Goal: Information Seeking & Learning: Learn about a topic

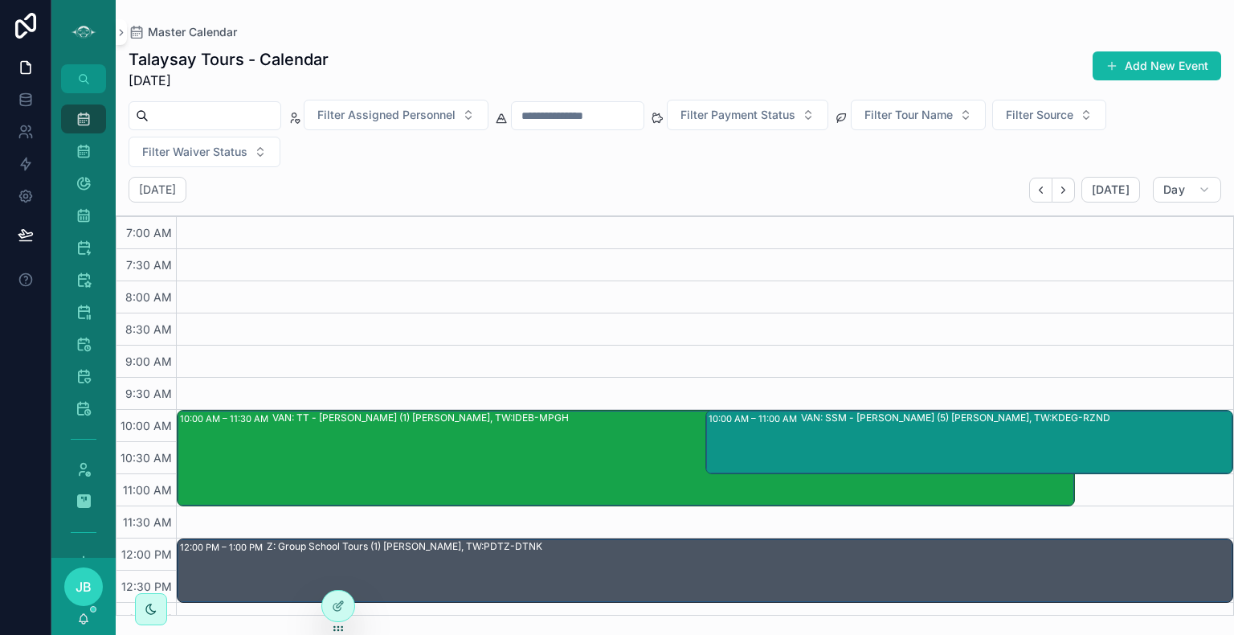
scroll to position [63, 0]
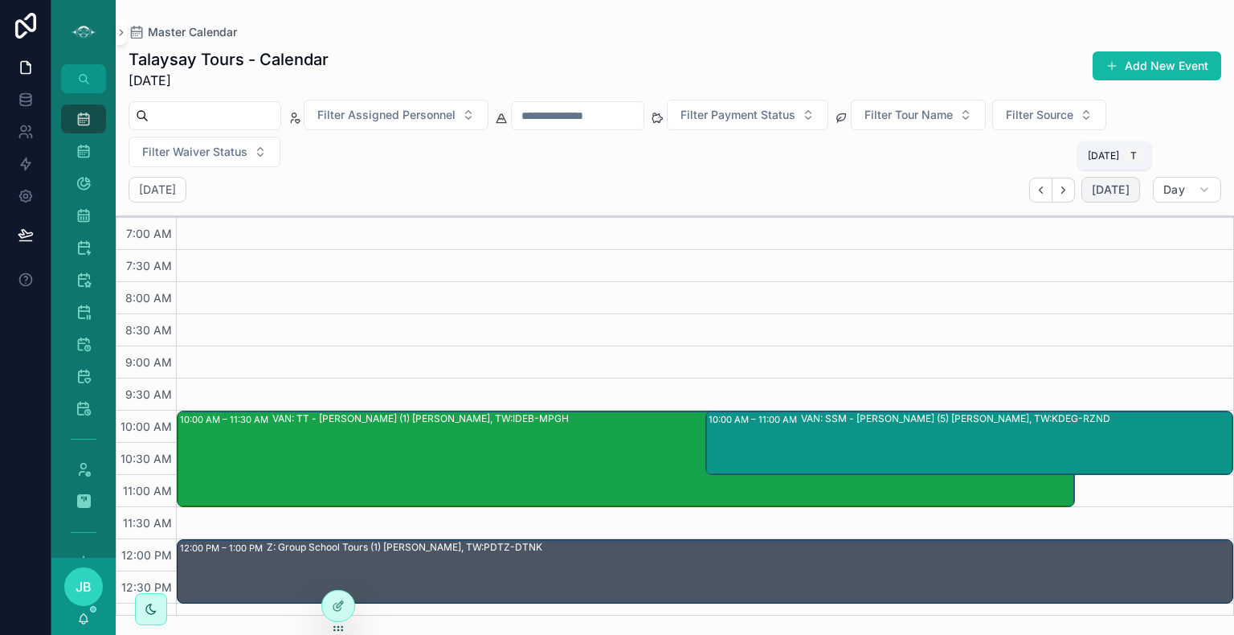
click at [1111, 194] on span "[DATE]" at bounding box center [1111, 189] width 38 height 14
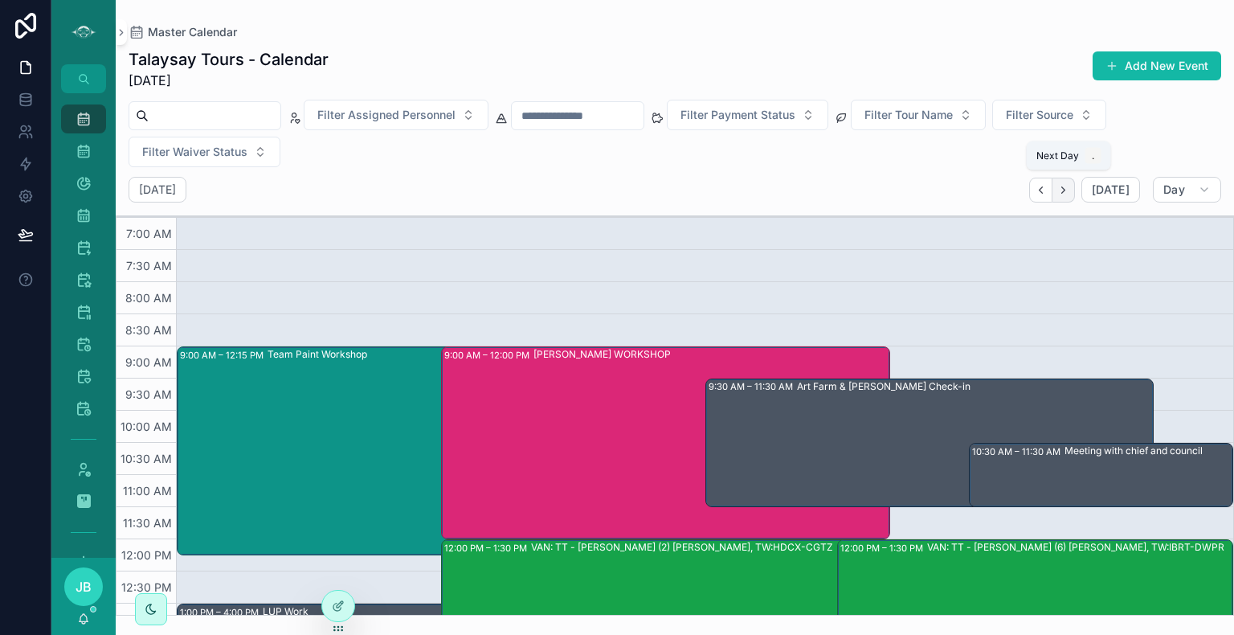
click at [1065, 190] on icon "Next" at bounding box center [1062, 189] width 3 height 6
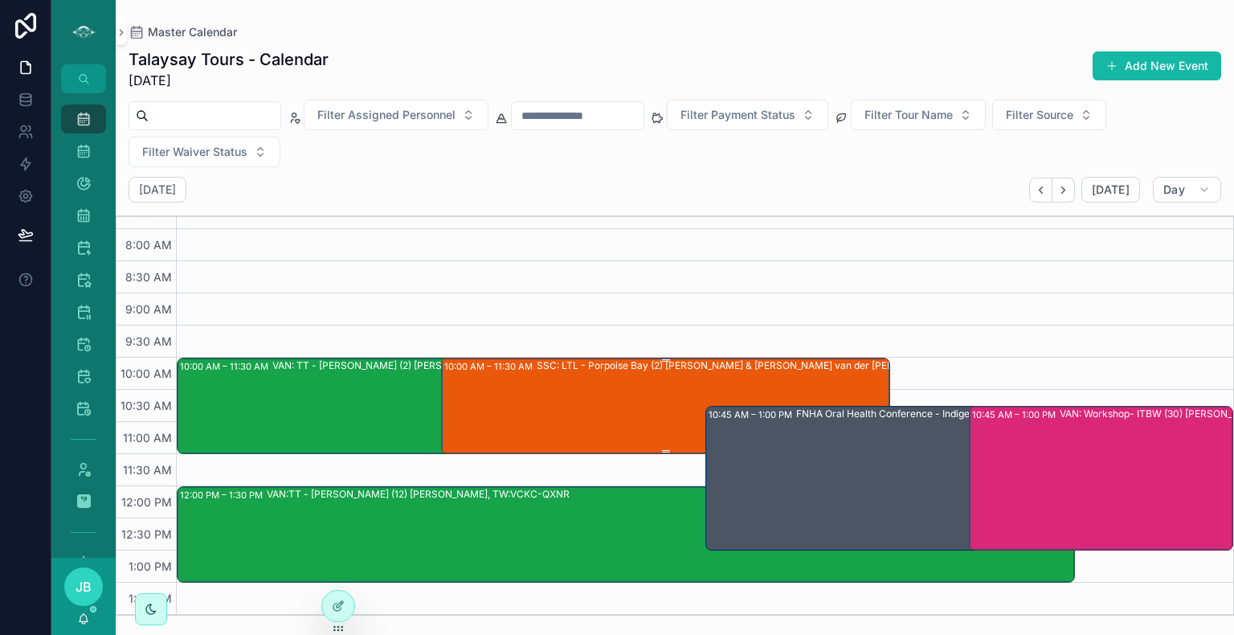
scroll to position [152, 0]
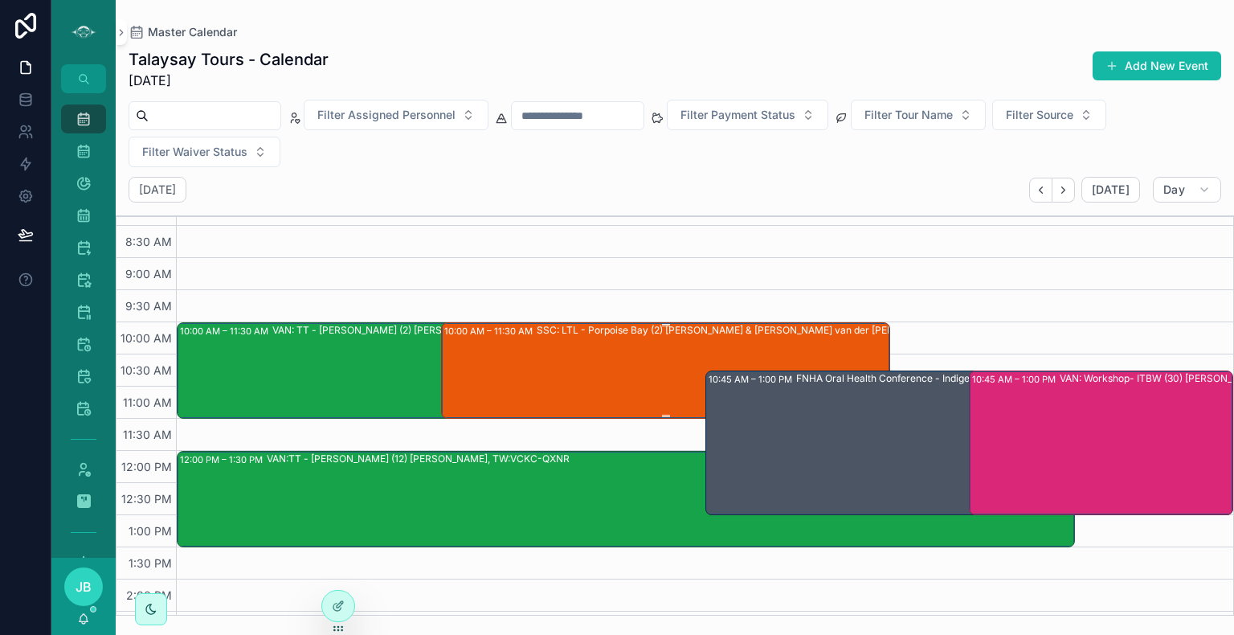
click at [572, 368] on div "SSC: LTL - Porpoise Bay (2) [PERSON_NAME] & [PERSON_NAME] van der [PERSON_NAME]…" at bounding box center [759, 369] width 444 height 93
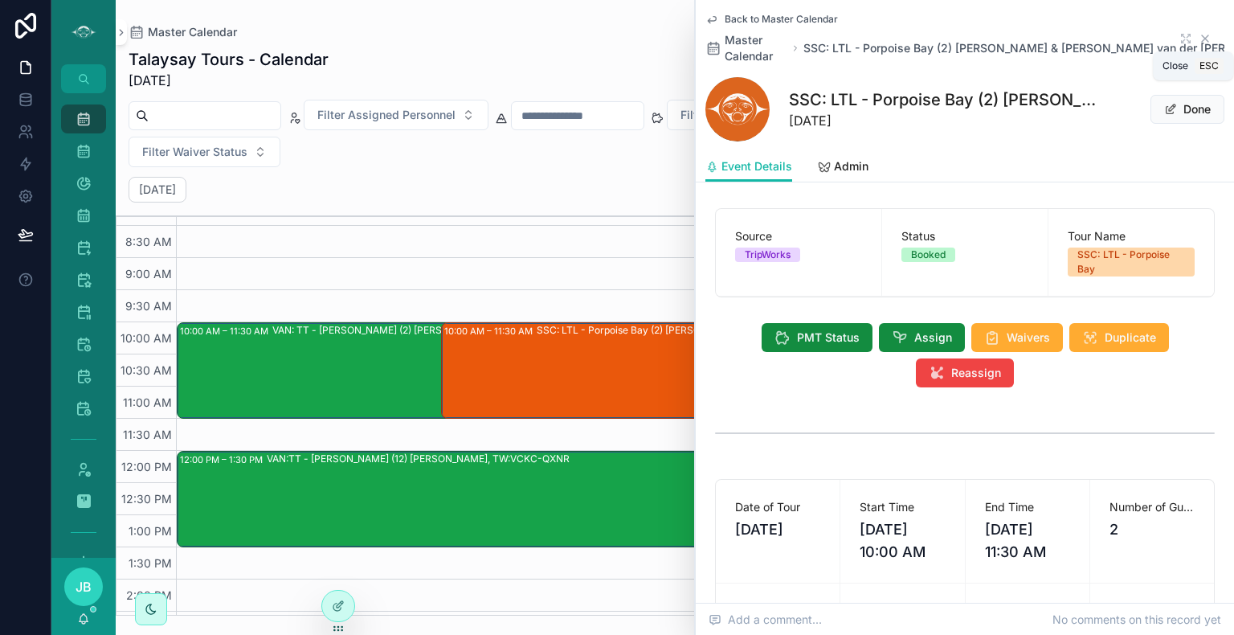
click at [1199, 38] on icon "scrollable content" at bounding box center [1205, 38] width 13 height 13
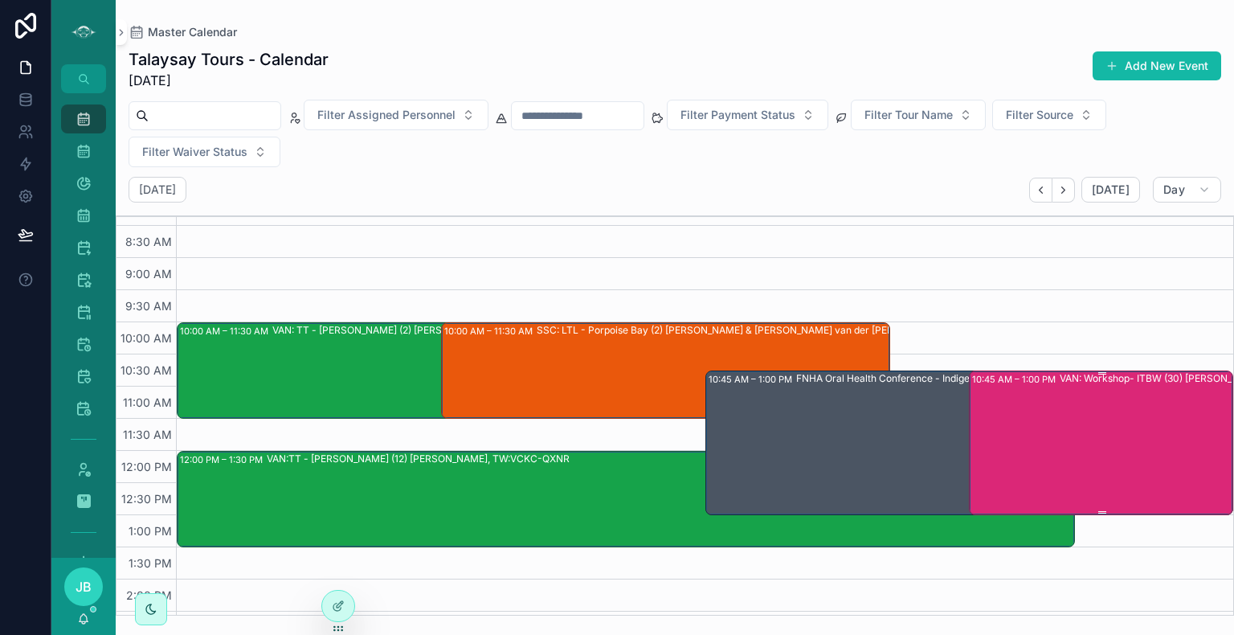
click at [1085, 480] on div "VAN: Workshop- ITBW (30) [PERSON_NAME] |FNHA Oral Health, TW:QTRX-CCWS" at bounding box center [1190, 441] width 260 height 141
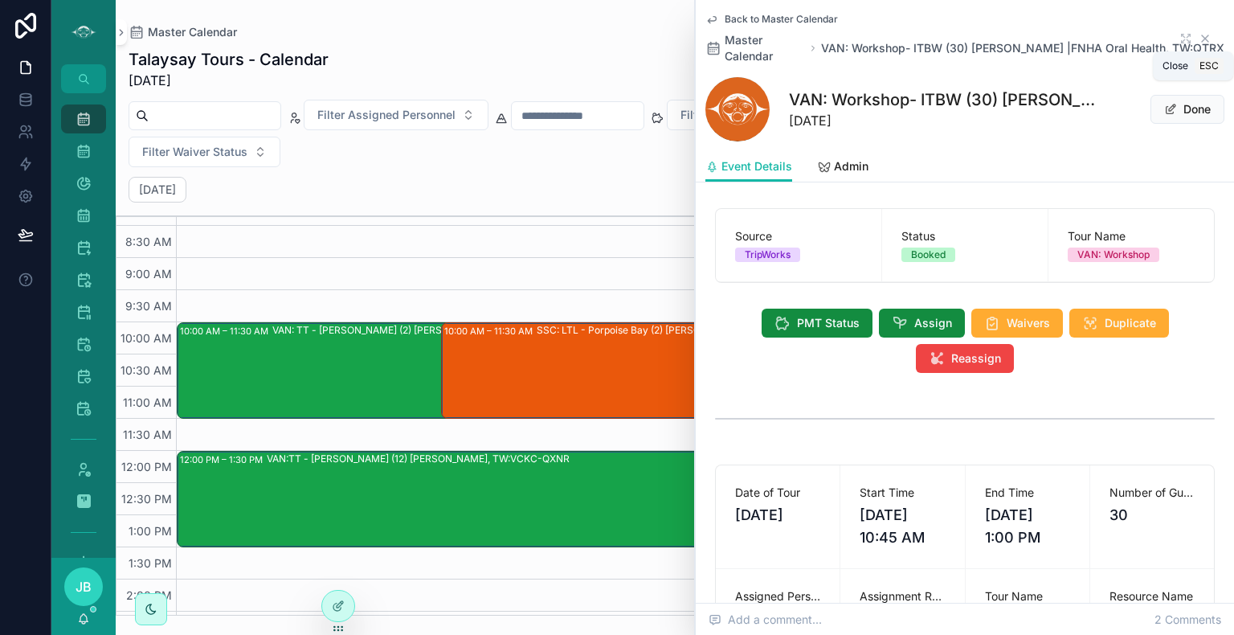
click at [1199, 37] on icon "scrollable content" at bounding box center [1205, 38] width 13 height 13
